Goal: Task Accomplishment & Management: Use online tool/utility

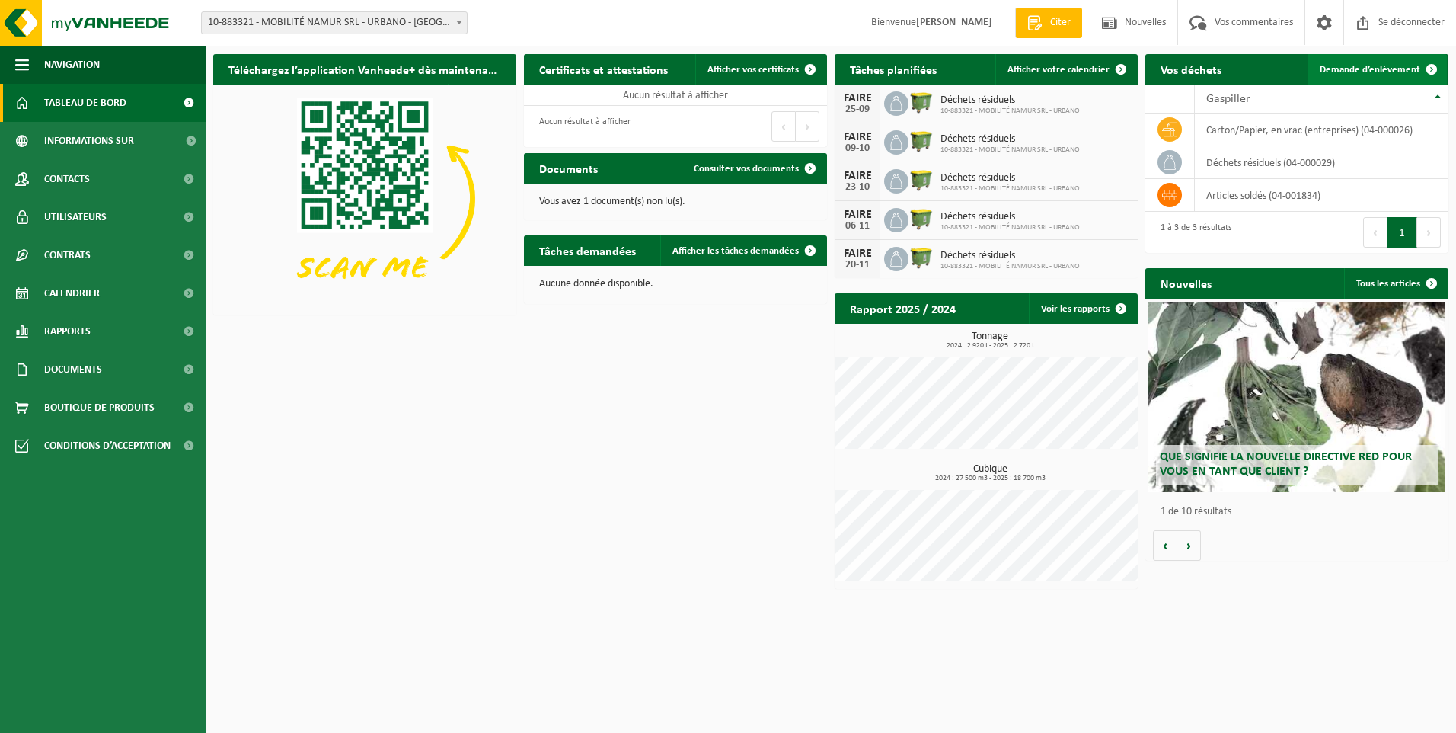
click at [1350, 69] on span "Demande d’enlèvement" at bounding box center [1370, 70] width 101 height 10
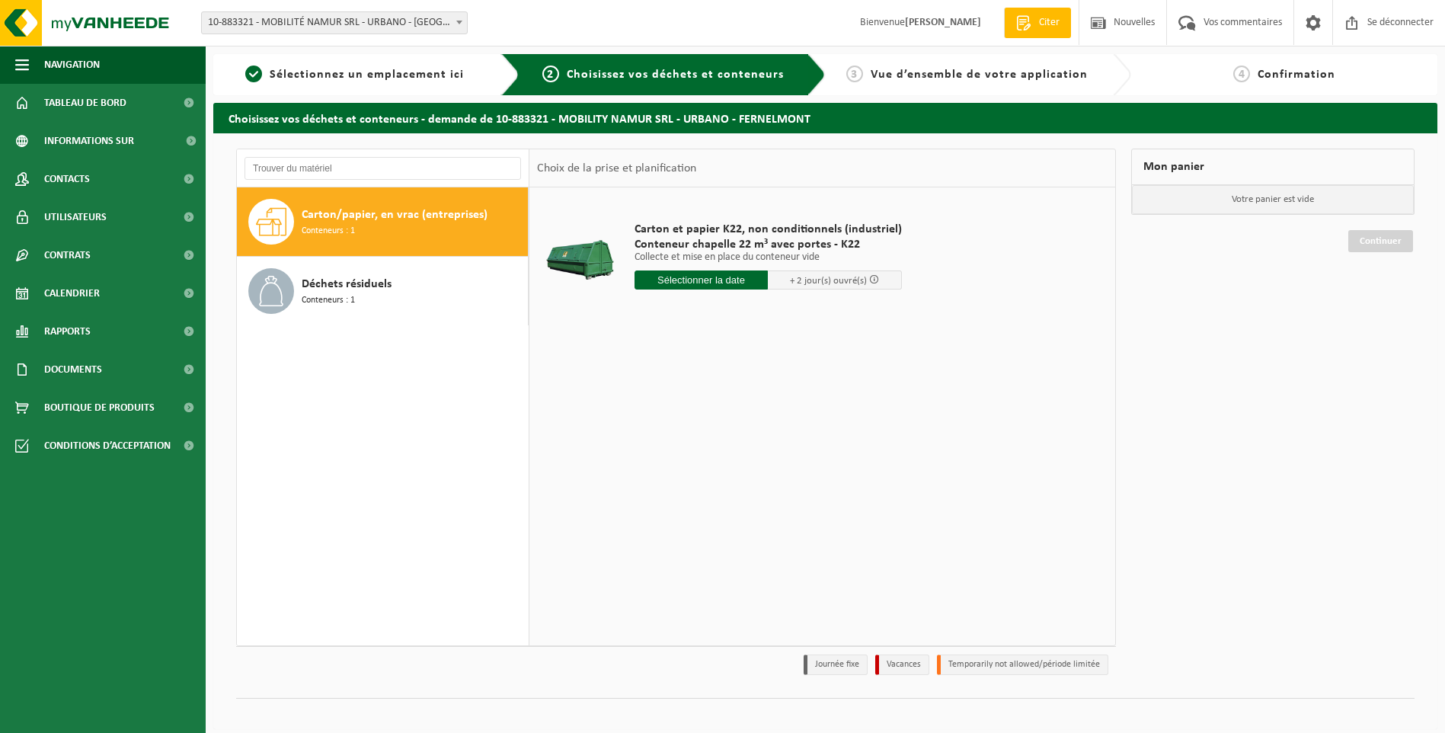
click at [685, 281] on input "text" at bounding box center [701, 279] width 134 height 19
click at [650, 441] on div "22" at bounding box center [651, 439] width 32 height 24
type input "Van 2025-09-22"
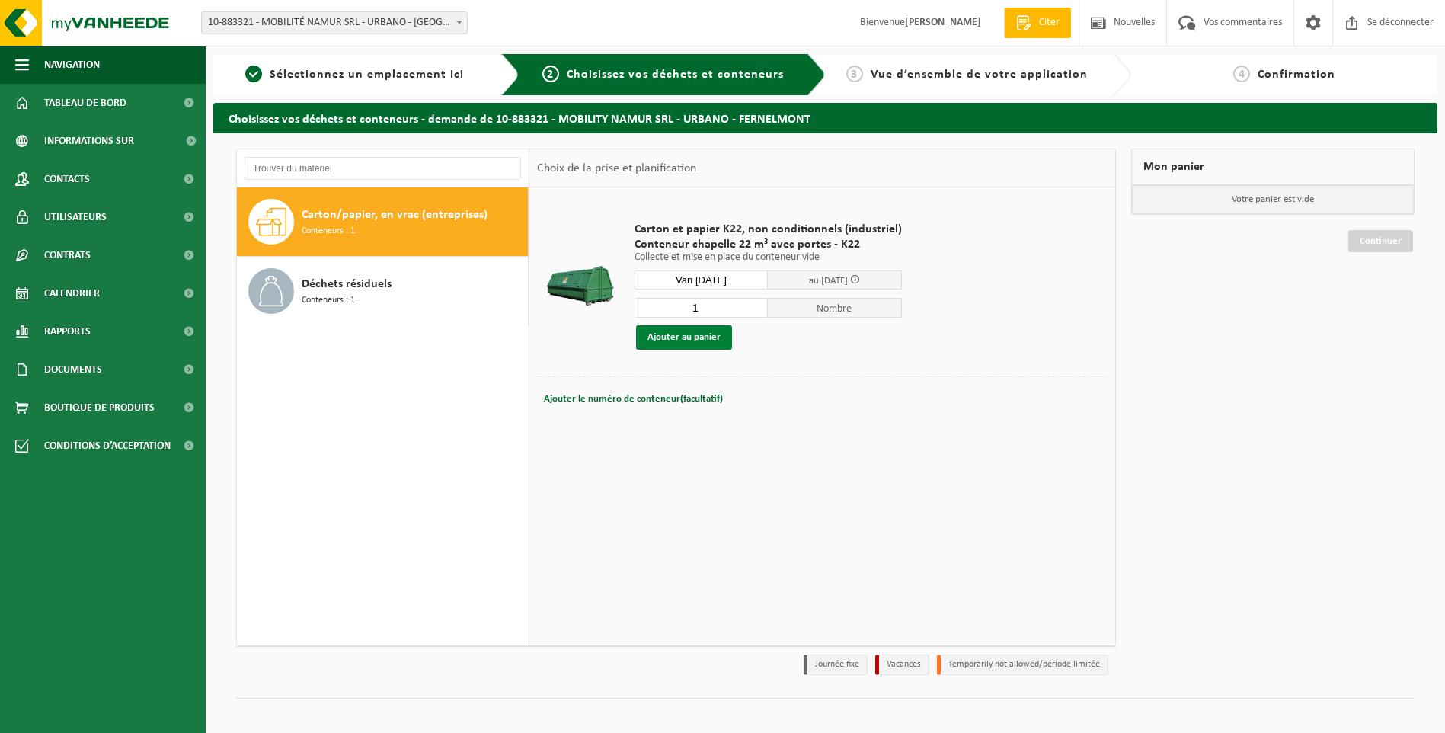
click at [676, 336] on button "Ajouter au panier" at bounding box center [684, 337] width 96 height 24
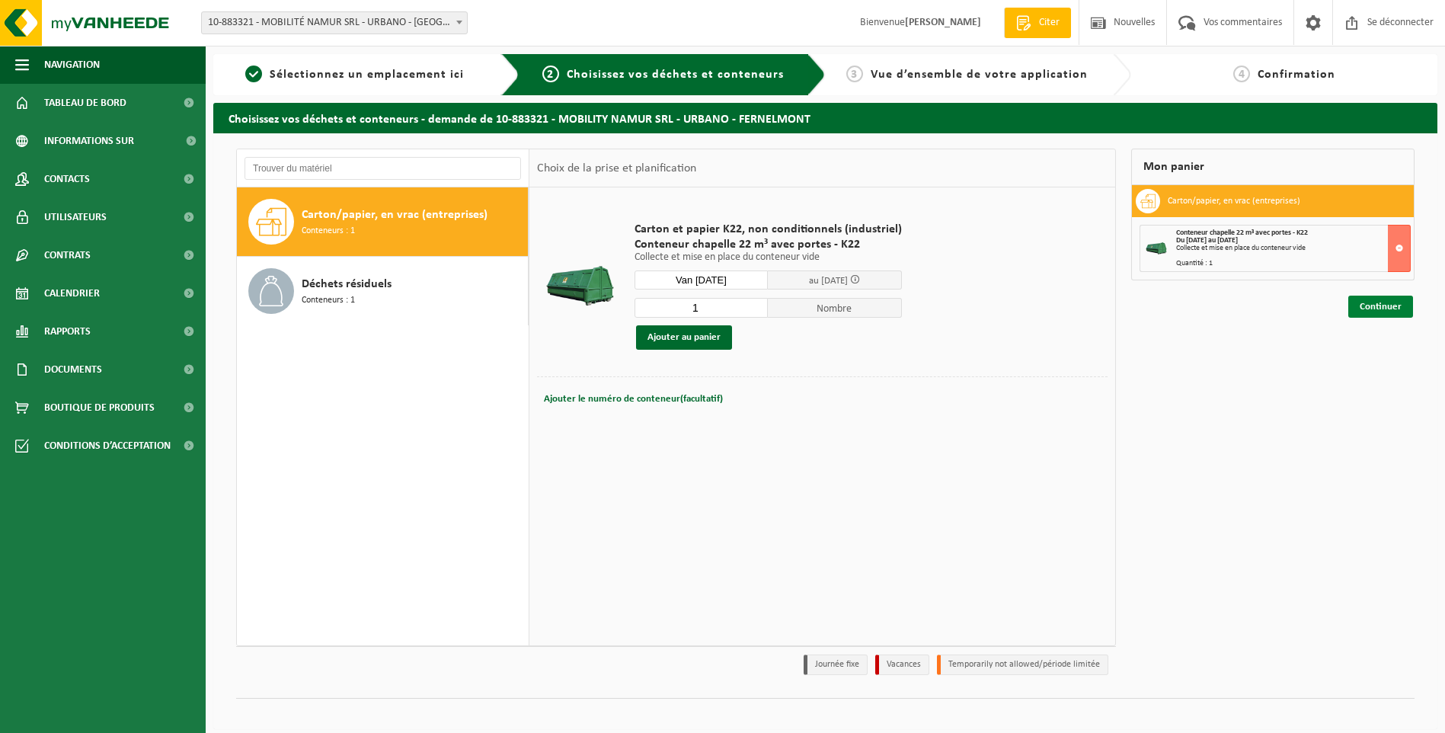
click at [1374, 305] on link "Continuer" at bounding box center [1380, 307] width 65 height 22
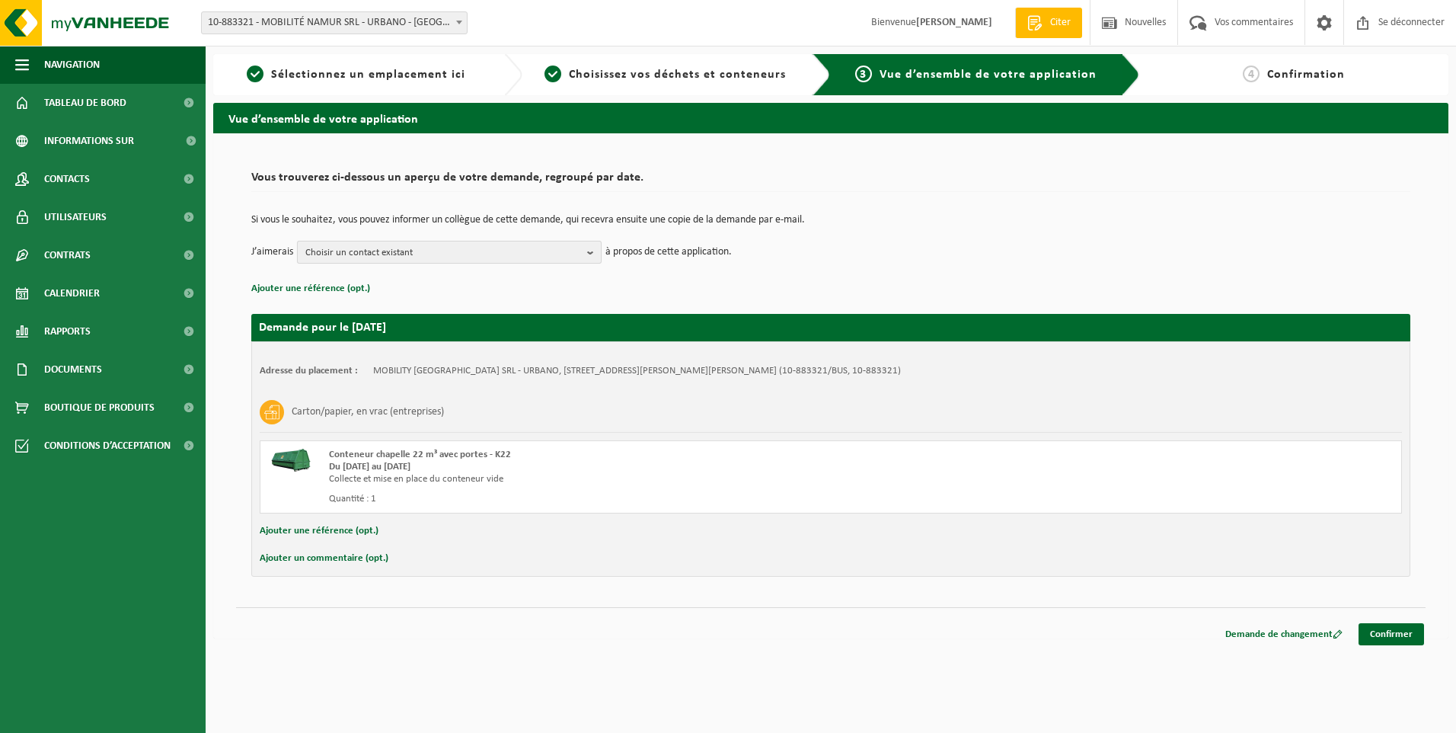
click at [583, 253] on button "Choisir un contact existant" at bounding box center [449, 252] width 305 height 23
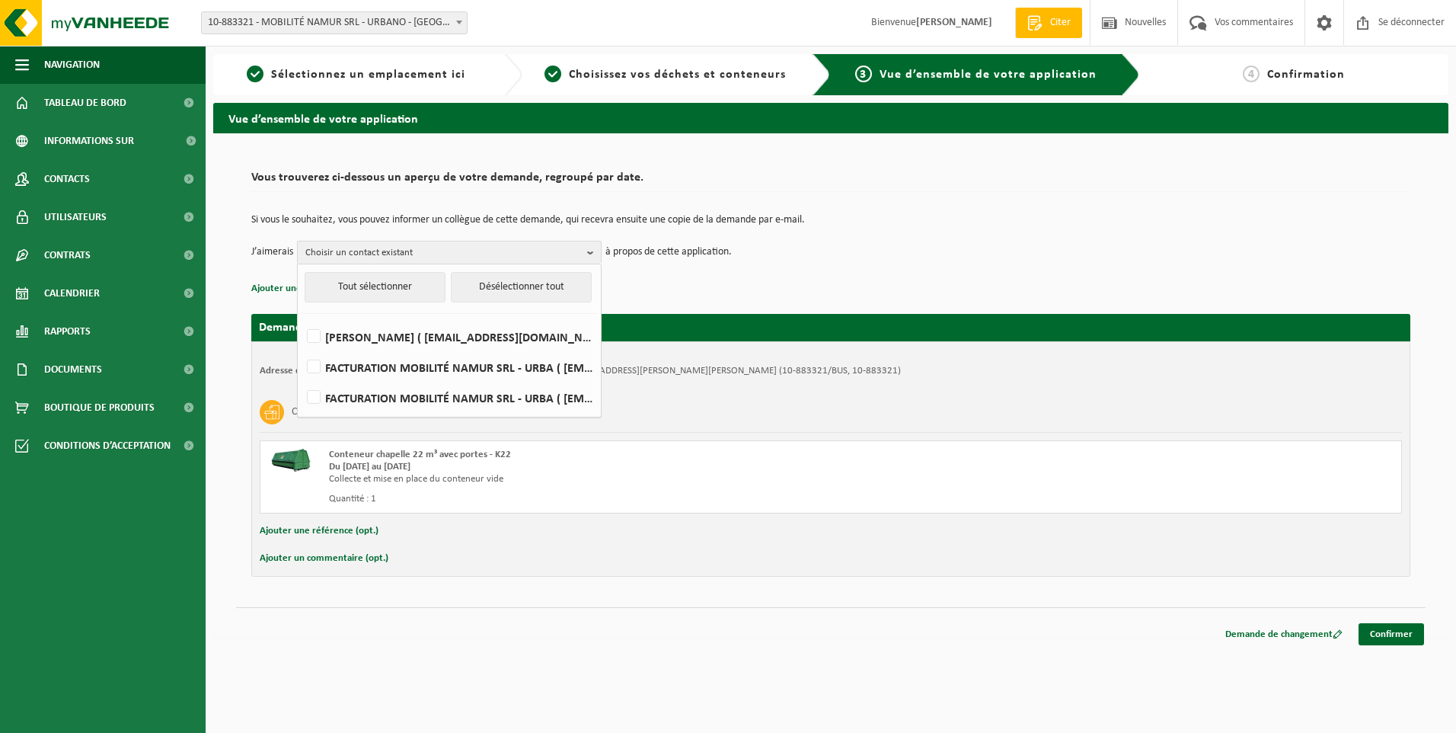
click at [693, 260] on p "à propos de cette application." at bounding box center [669, 252] width 126 height 23
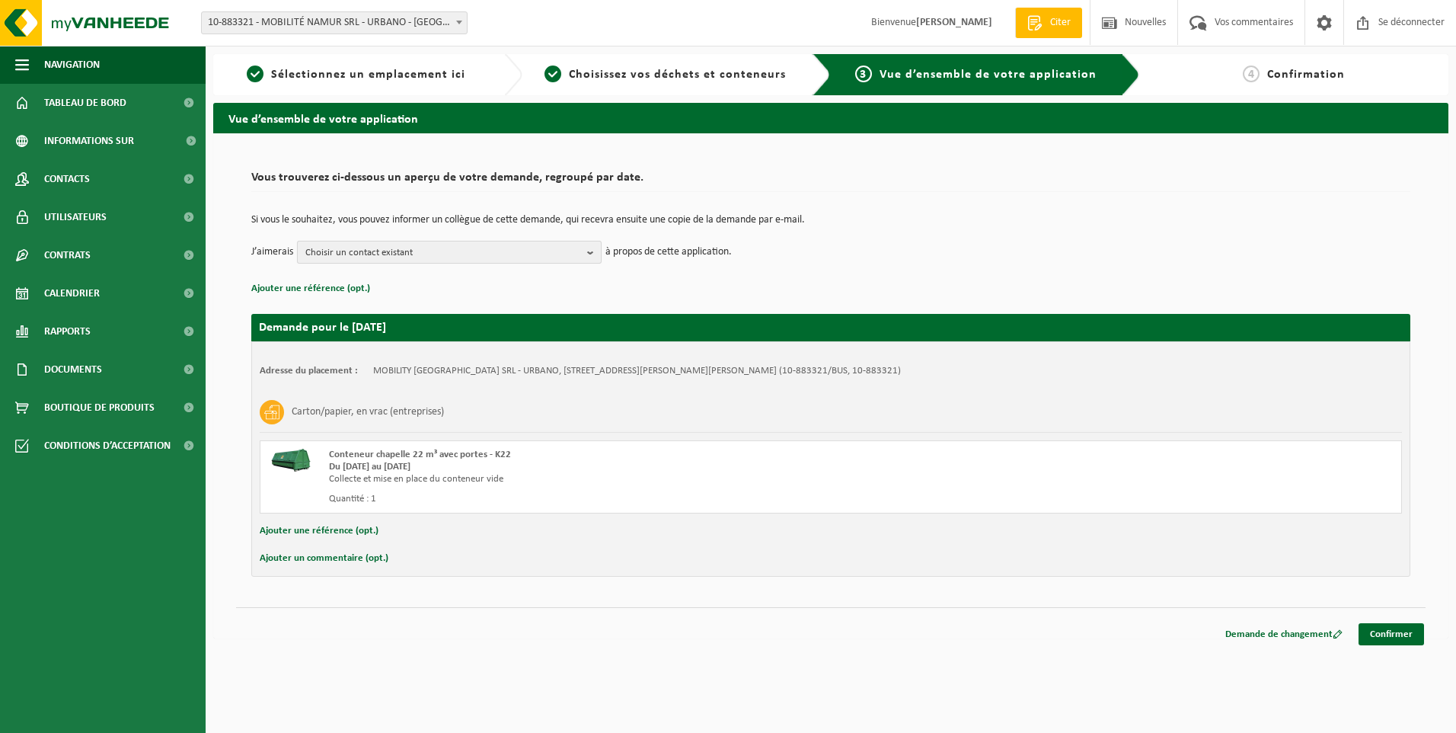
click at [590, 253] on b "button" at bounding box center [594, 251] width 14 height 21
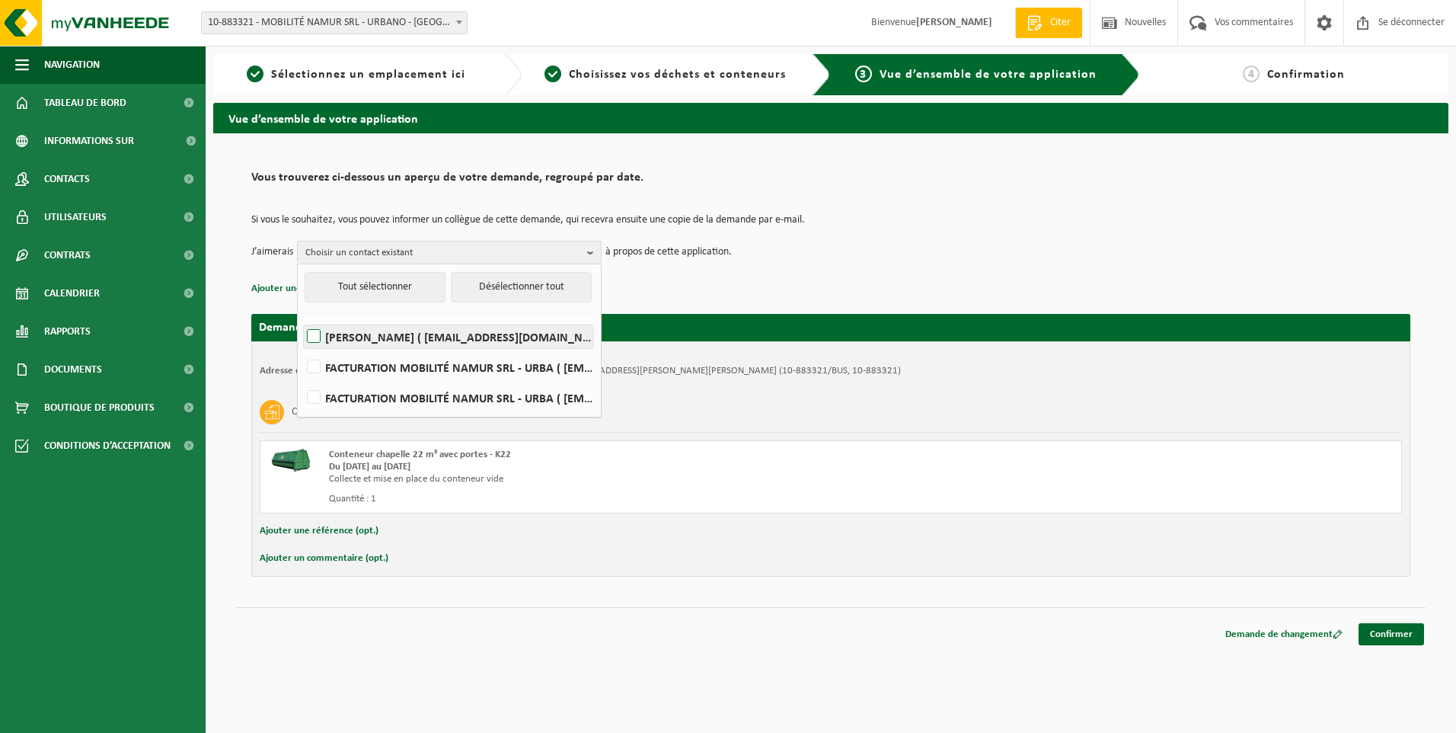
click at [318, 340] on label "DIDIER ANDRIEN ( officenamur@urbano.be )" at bounding box center [448, 336] width 289 height 23
click at [302, 318] on input "DIDIER ANDRIEN ( officenamur@urbano.be )" at bounding box center [301, 317] width 1 height 1
checkbox input "true"
click at [821, 257] on td "J’aimerais DIDIER ANDRIEN Tout sélectionner Désélectionner tout DIDIER ANDRIEN …" at bounding box center [830, 252] width 1159 height 23
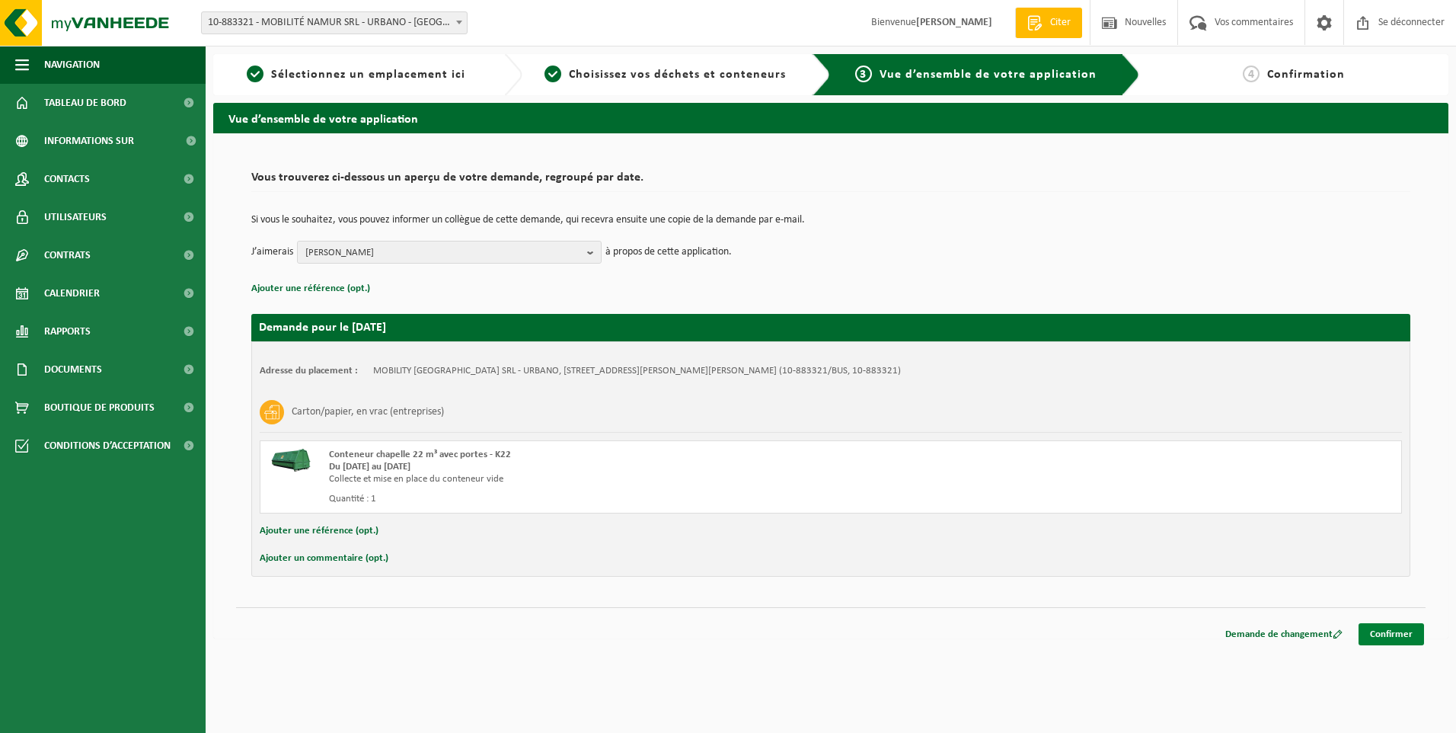
click at [1383, 631] on link "Confirmer" at bounding box center [1392, 634] width 66 height 22
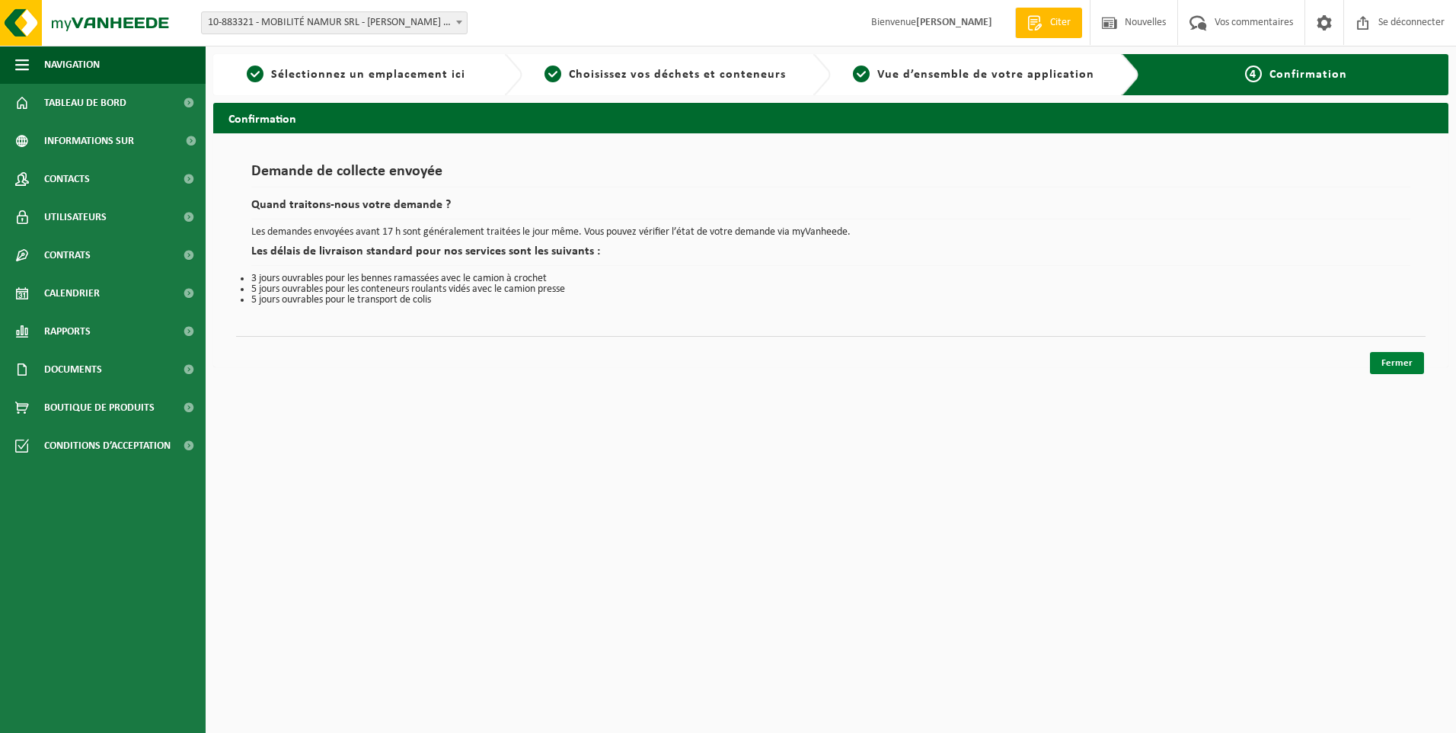
click at [1384, 362] on link "Fermer" at bounding box center [1397, 363] width 54 height 22
